Goal: Task Accomplishment & Management: Use online tool/utility

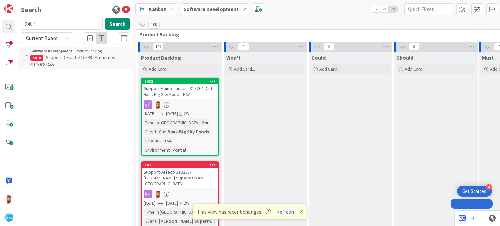
type input "9407"
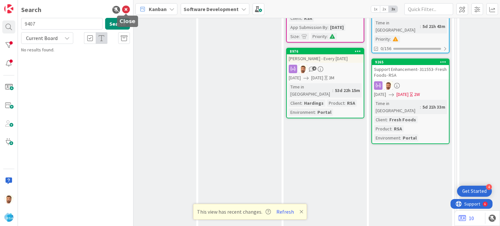
click at [126, 12] on icon at bounding box center [126, 10] width 8 height 8
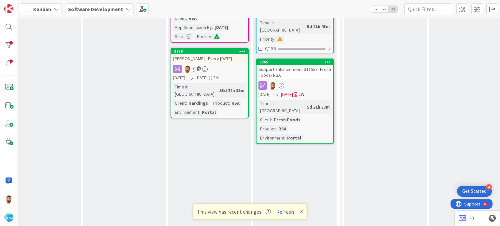
click at [283, 212] on button "Refresh" at bounding box center [285, 212] width 22 height 8
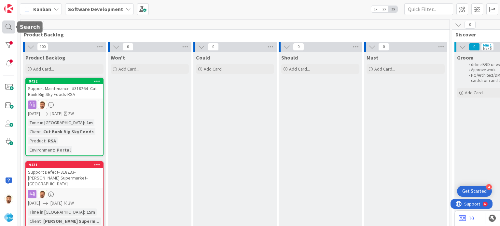
click at [7, 29] on div at bounding box center [8, 27] width 13 height 13
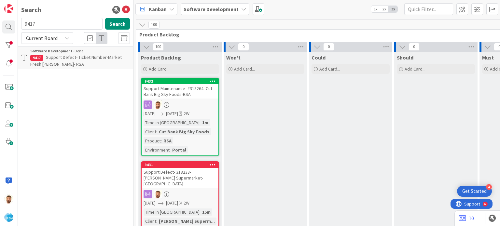
click at [79, 62] on p "Support Defect- Ticket Number-Market Fresh [PERSON_NAME]- RSA" at bounding box center [80, 61] width 100 height 14
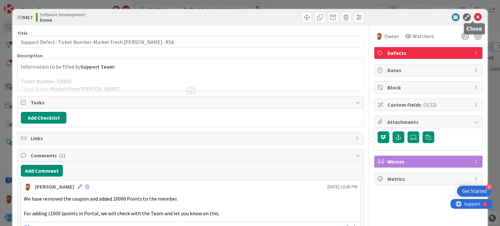
click at [474, 14] on icon at bounding box center [478, 17] width 8 height 8
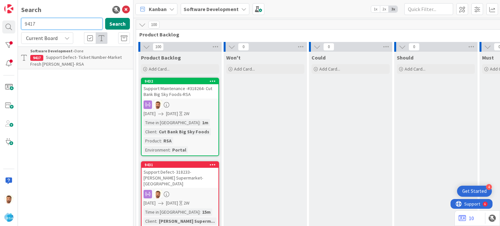
click at [50, 24] on input "9417" at bounding box center [61, 24] width 81 height 12
type input "9407"
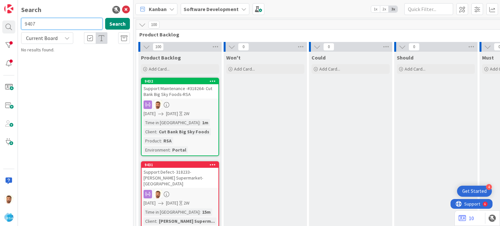
click at [47, 28] on input "9407" at bounding box center [61, 24] width 81 height 12
click at [115, 30] on div "9407 Search" at bounding box center [75, 25] width 117 height 14
click at [115, 24] on button "Search" at bounding box center [117, 24] width 25 height 12
click at [124, 12] on icon at bounding box center [126, 10] width 8 height 8
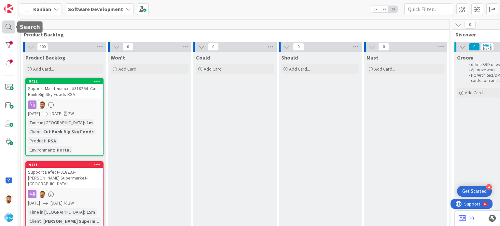
click at [4, 28] on div at bounding box center [8, 27] width 13 height 13
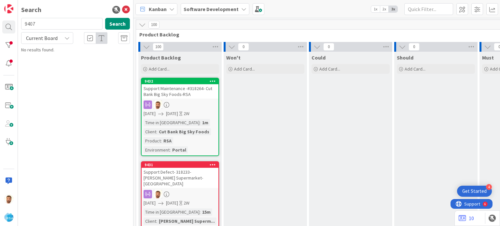
click at [53, 25] on input "9407" at bounding box center [61, 24] width 81 height 12
click at [50, 22] on input "9407" at bounding box center [61, 24] width 81 height 12
type input "9430"
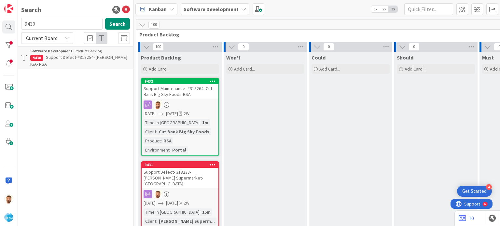
click at [60, 54] on span "Support Defect-#318254- [PERSON_NAME] IGA- RSA" at bounding box center [78, 60] width 97 height 13
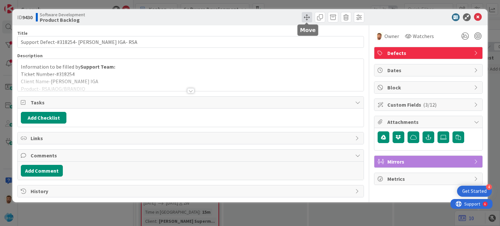
click at [302, 15] on span at bounding box center [307, 17] width 10 height 10
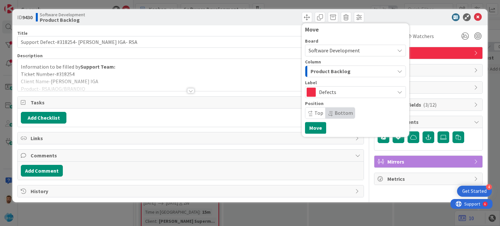
click at [323, 78] on div "Board Software Development Column Product Backlog Label Defects Position Top Bo…" at bounding box center [355, 79] width 101 height 80
click at [327, 70] on span "Product Backlog" at bounding box center [331, 71] width 40 height 8
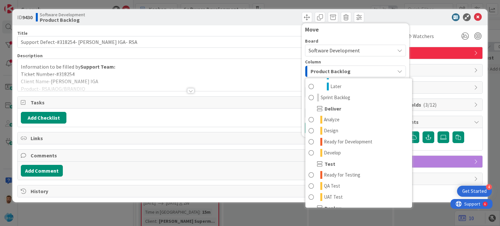
scroll to position [134, 0]
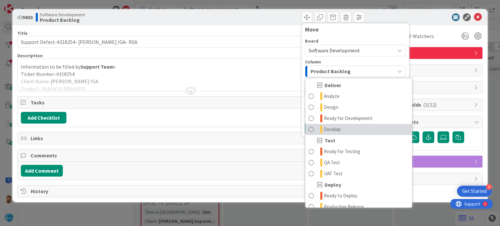
click at [348, 133] on link "Develop" at bounding box center [359, 129] width 107 height 11
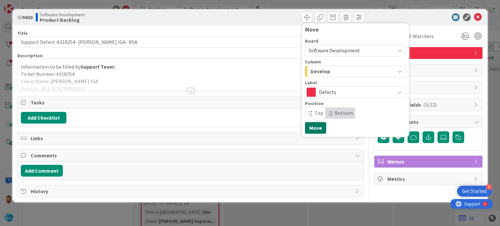
click at [323, 127] on button "Move" at bounding box center [315, 128] width 21 height 12
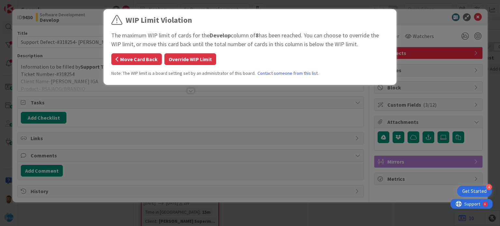
click at [137, 58] on button "Move Card Back" at bounding box center [136, 59] width 50 height 12
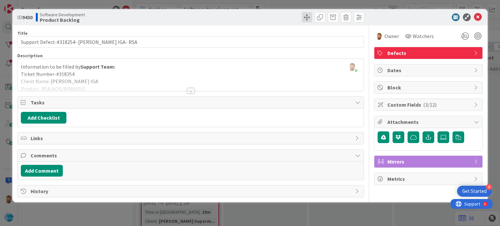
click at [308, 15] on span at bounding box center [307, 17] width 10 height 10
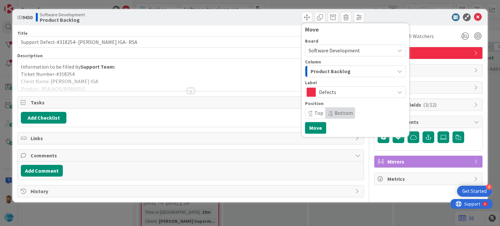
click at [321, 67] on span "Product Backlog" at bounding box center [331, 71] width 40 height 8
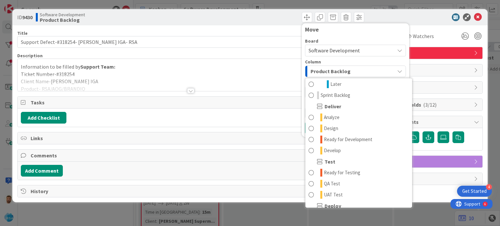
scroll to position [116, 0]
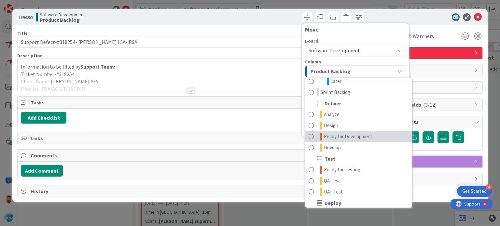
click at [352, 135] on span "Ready for Development" at bounding box center [348, 137] width 49 height 8
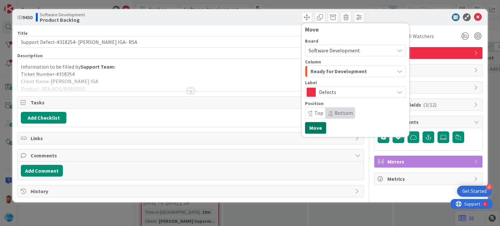
click at [314, 123] on button "Move" at bounding box center [315, 128] width 21 height 12
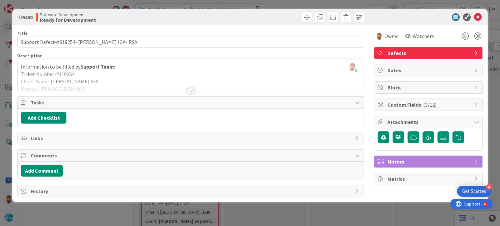
click at [482, 13] on div at bounding box center [425, 17] width 115 height 8
click at [481, 15] on icon at bounding box center [478, 17] width 8 height 8
